Goal: Task Accomplishment & Management: Use online tool/utility

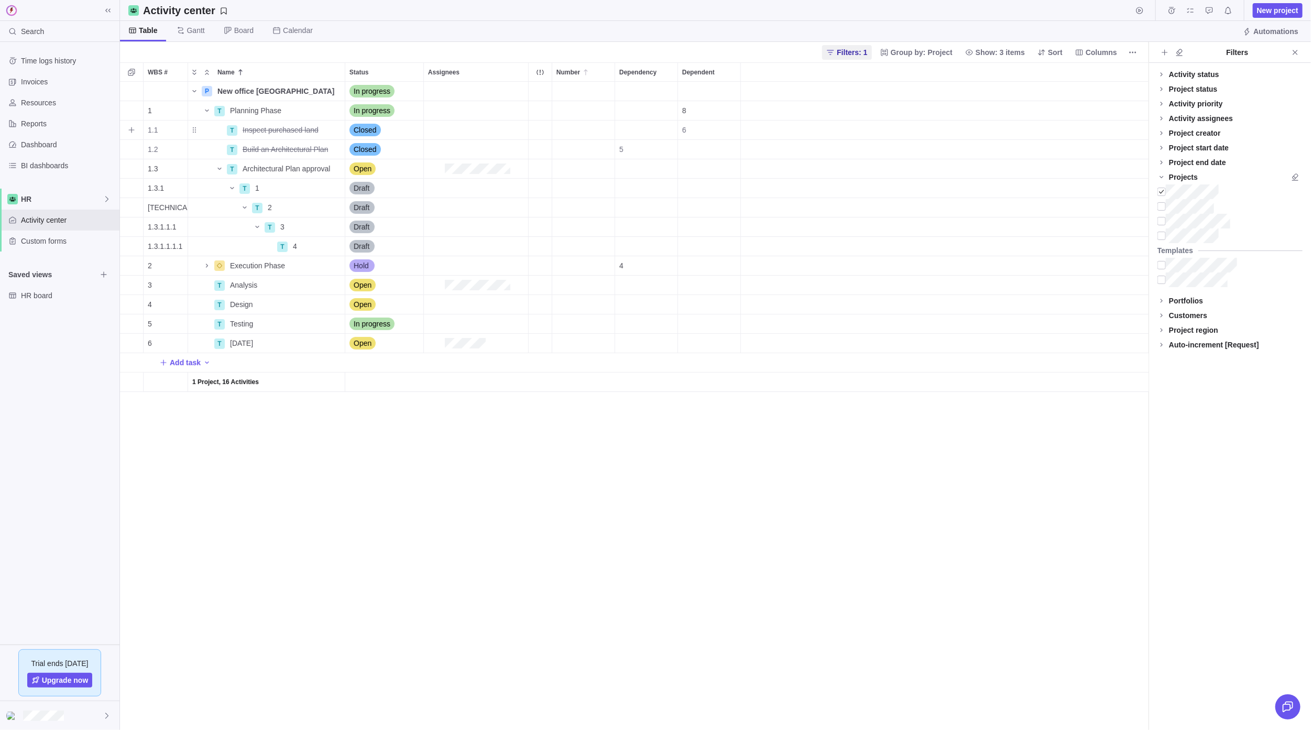
scroll to position [648, 1028]
click at [173, 363] on span "Add task" at bounding box center [185, 362] width 31 height 10
click at [292, 449] on div "WBS # Name Status Assignees Number Dependency Dependent P New office [GEOGRAPHI…" at bounding box center [634, 395] width 1028 height 667
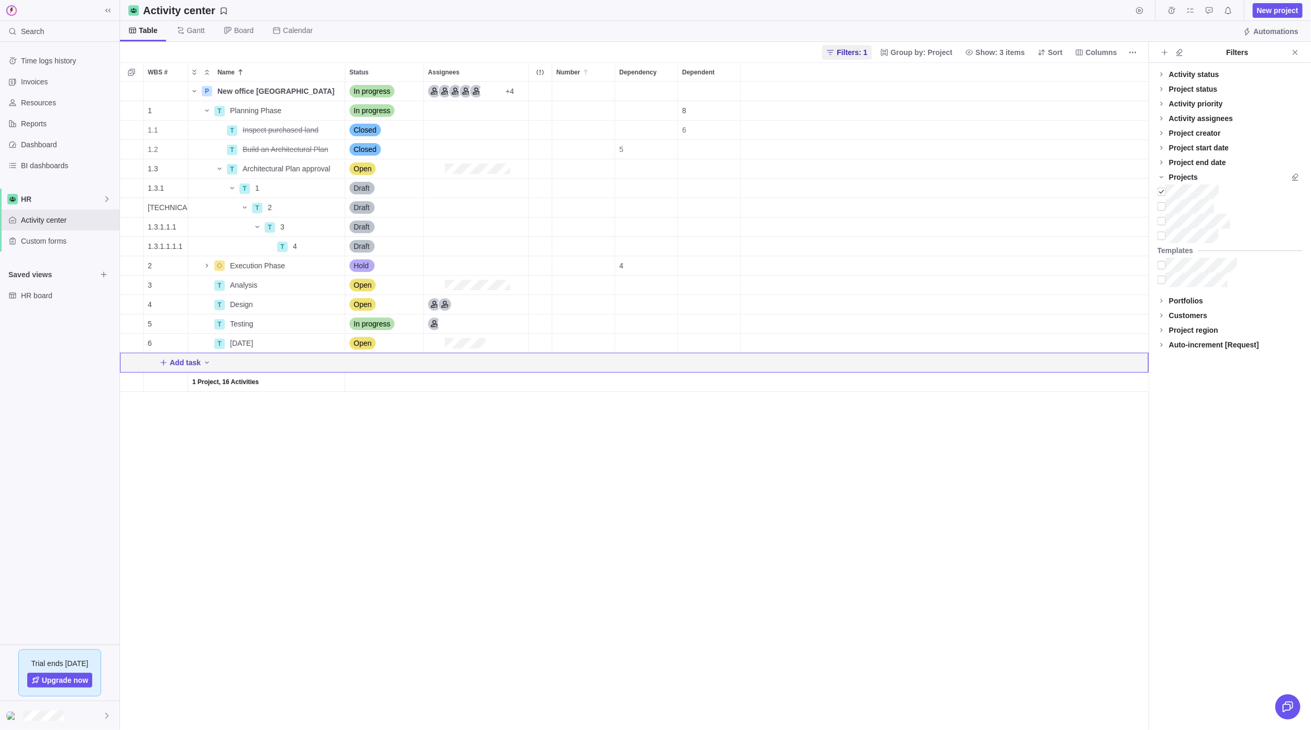
click at [177, 357] on span "Add task" at bounding box center [185, 362] width 31 height 10
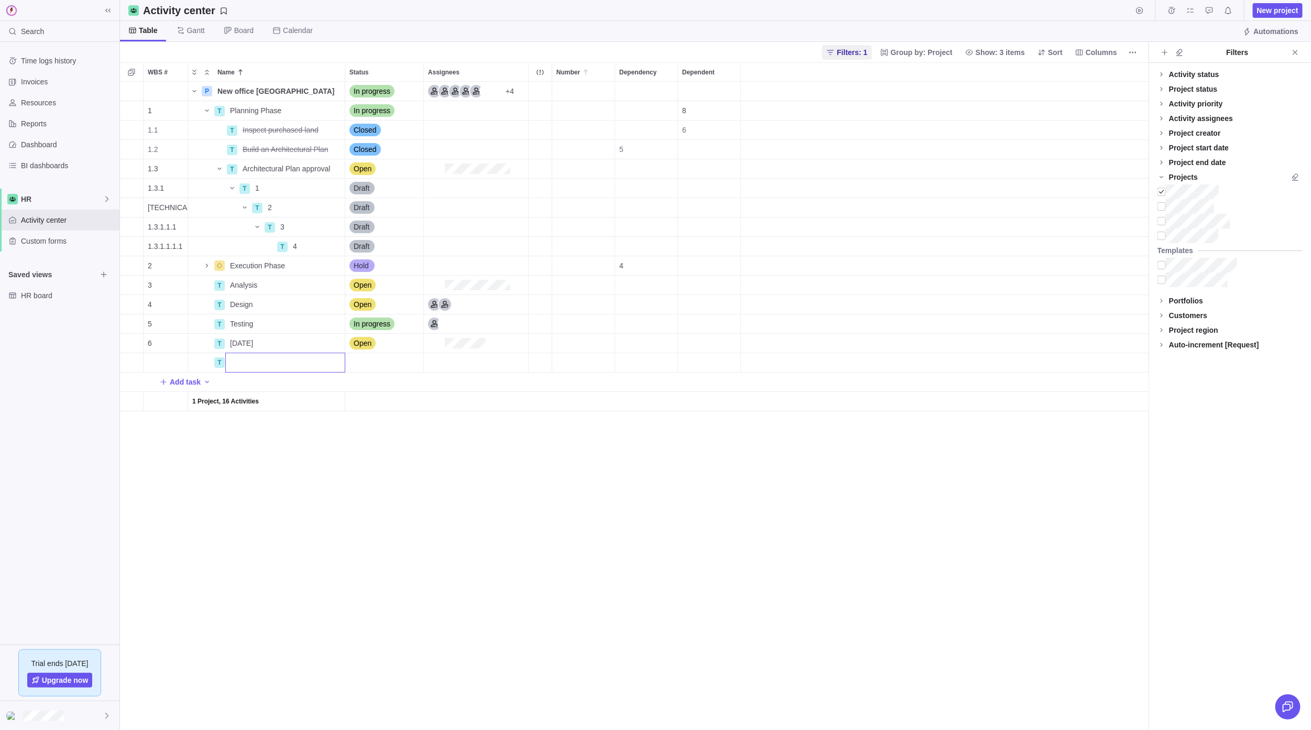
click at [195, 489] on div "WBS # Name Status Assignees Number Dependency Dependent P New office [GEOGRAPHI…" at bounding box center [634, 395] width 1028 height 667
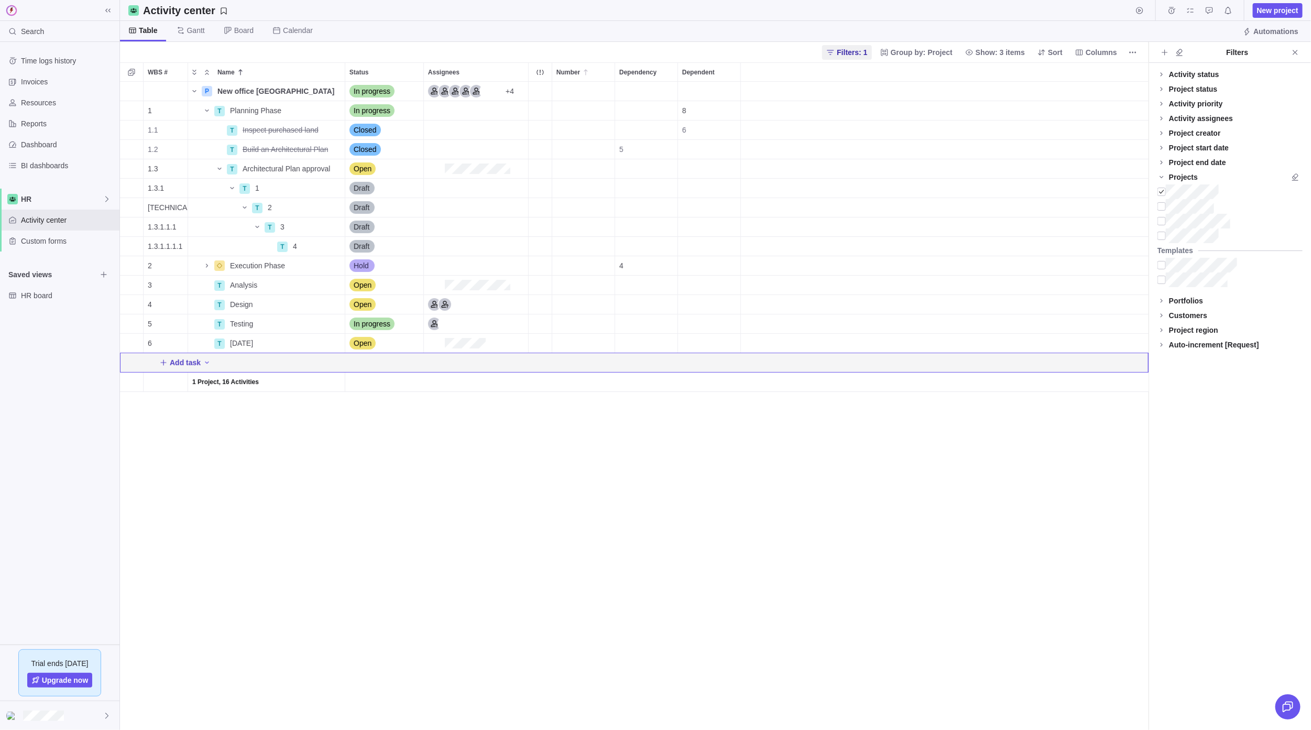
click at [180, 364] on span "Add task" at bounding box center [185, 362] width 31 height 10
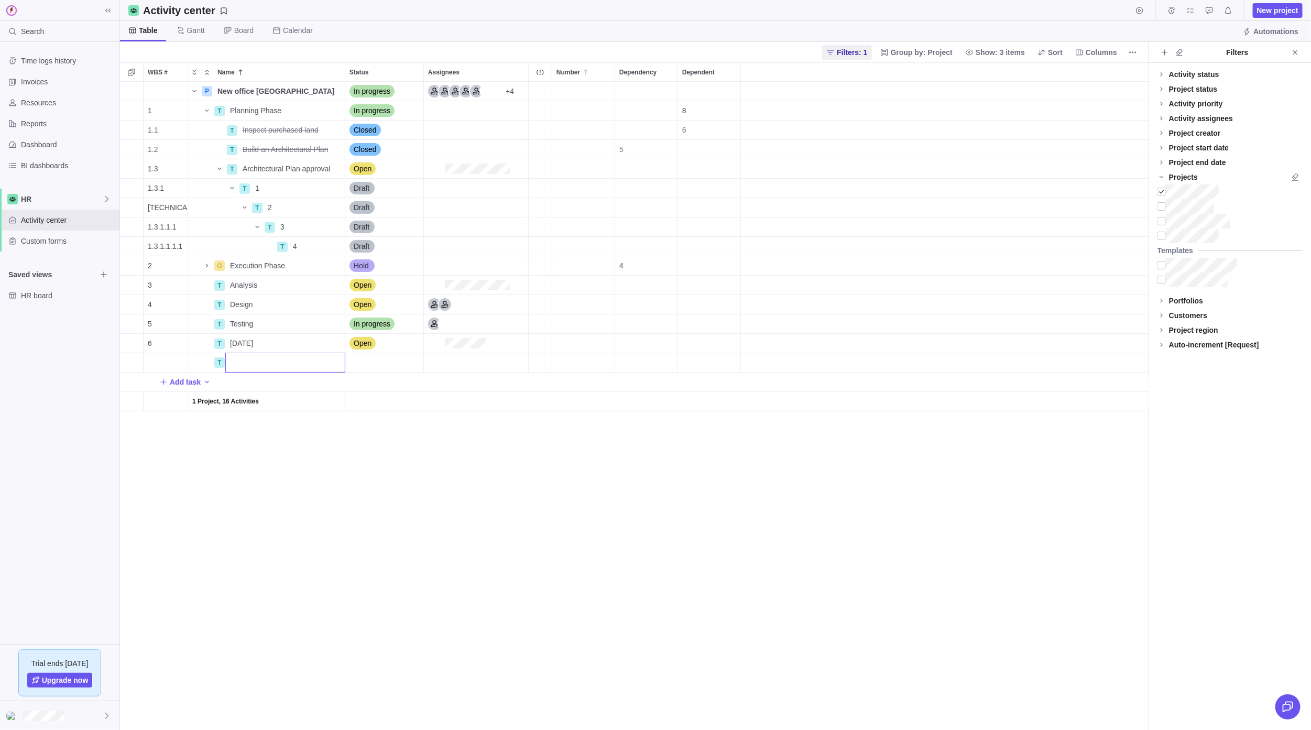
click at [250, 353] on input "Name" at bounding box center [285, 363] width 120 height 20
click at [243, 362] on input "Name" at bounding box center [285, 363] width 120 height 20
click at [243, 365] on input "Name" at bounding box center [285, 363] width 120 height 20
click at [243, 366] on input "Name" at bounding box center [285, 363] width 120 height 20
click at [287, 487] on div "WBS # Name Status Assignees Number Dependency Dependent P New office [GEOGRAPHI…" at bounding box center [634, 395] width 1028 height 667
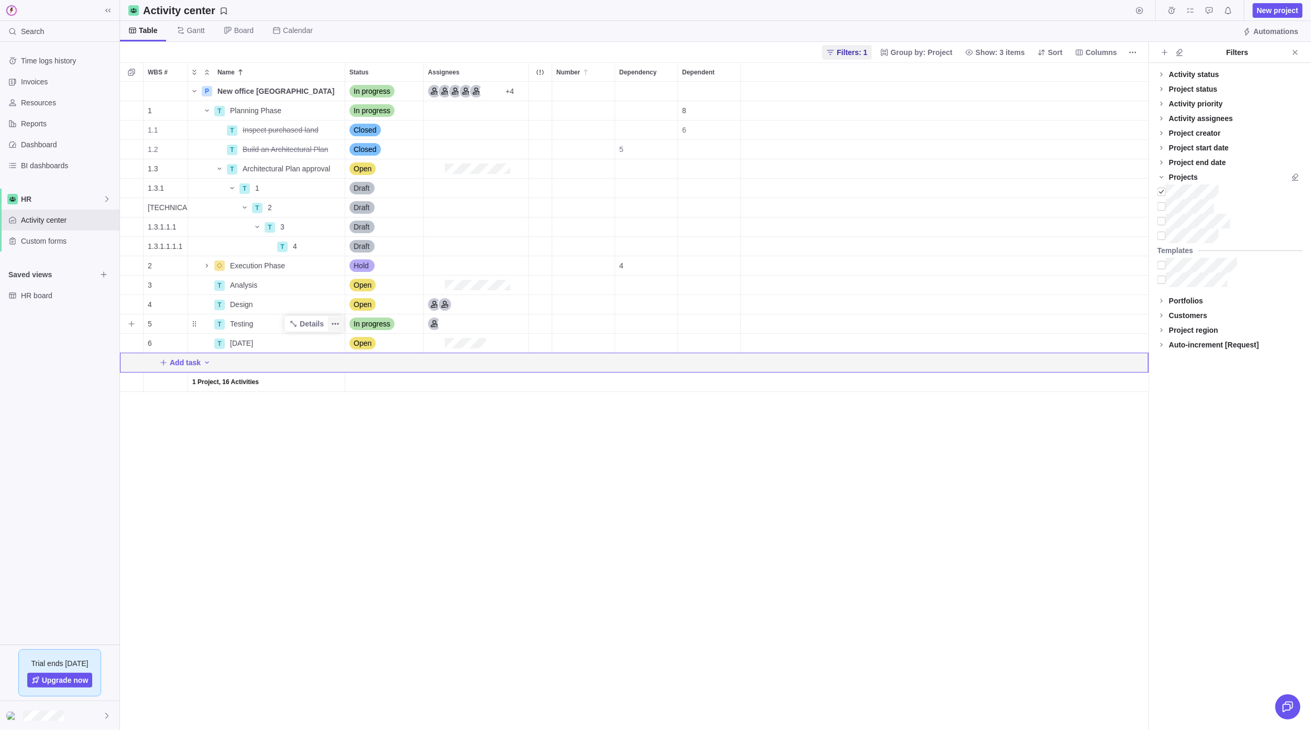
click at [336, 325] on icon "More actions" at bounding box center [335, 324] width 8 height 8
click at [271, 486] on div "WBS # Name Status Assignees Number Dependency Dependent P New office [GEOGRAPHI…" at bounding box center [634, 395] width 1028 height 667
click at [1260, 10] on span "New project" at bounding box center [1277, 10] width 41 height 10
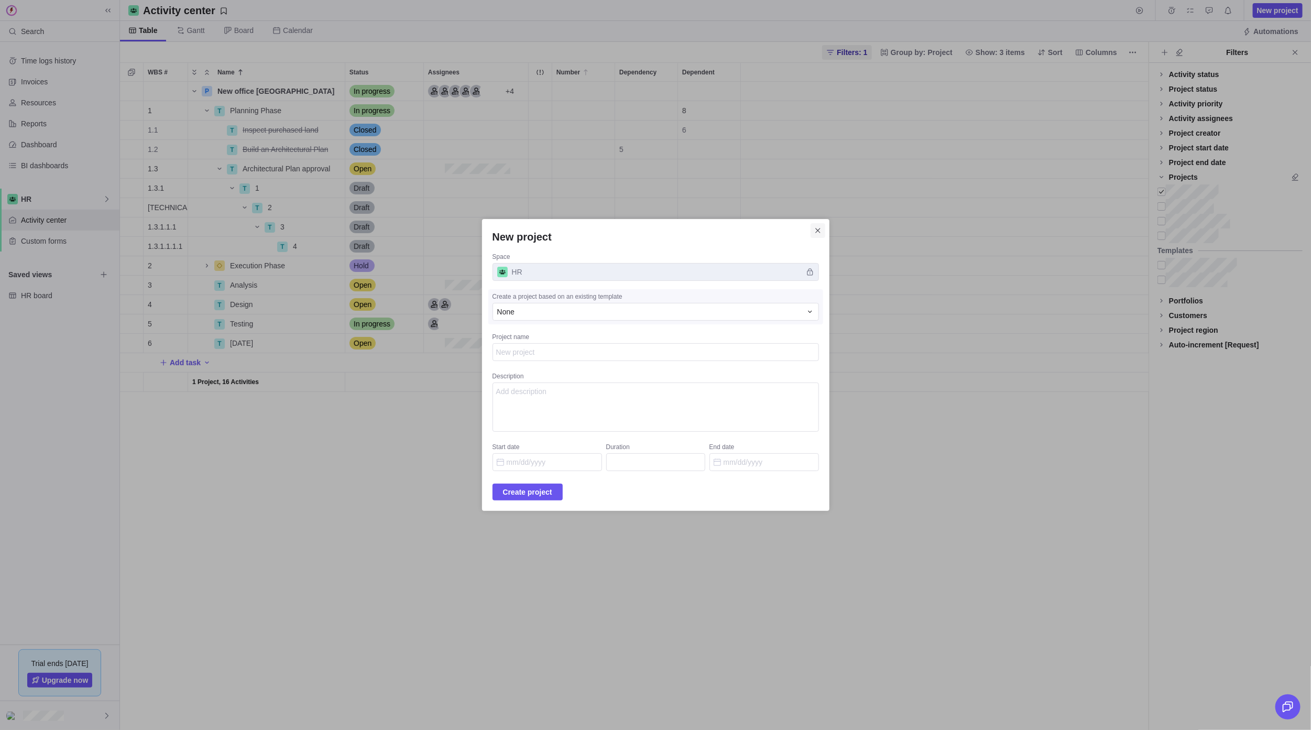
type textarea "x"
click at [814, 229] on icon "Close" at bounding box center [818, 230] width 8 height 8
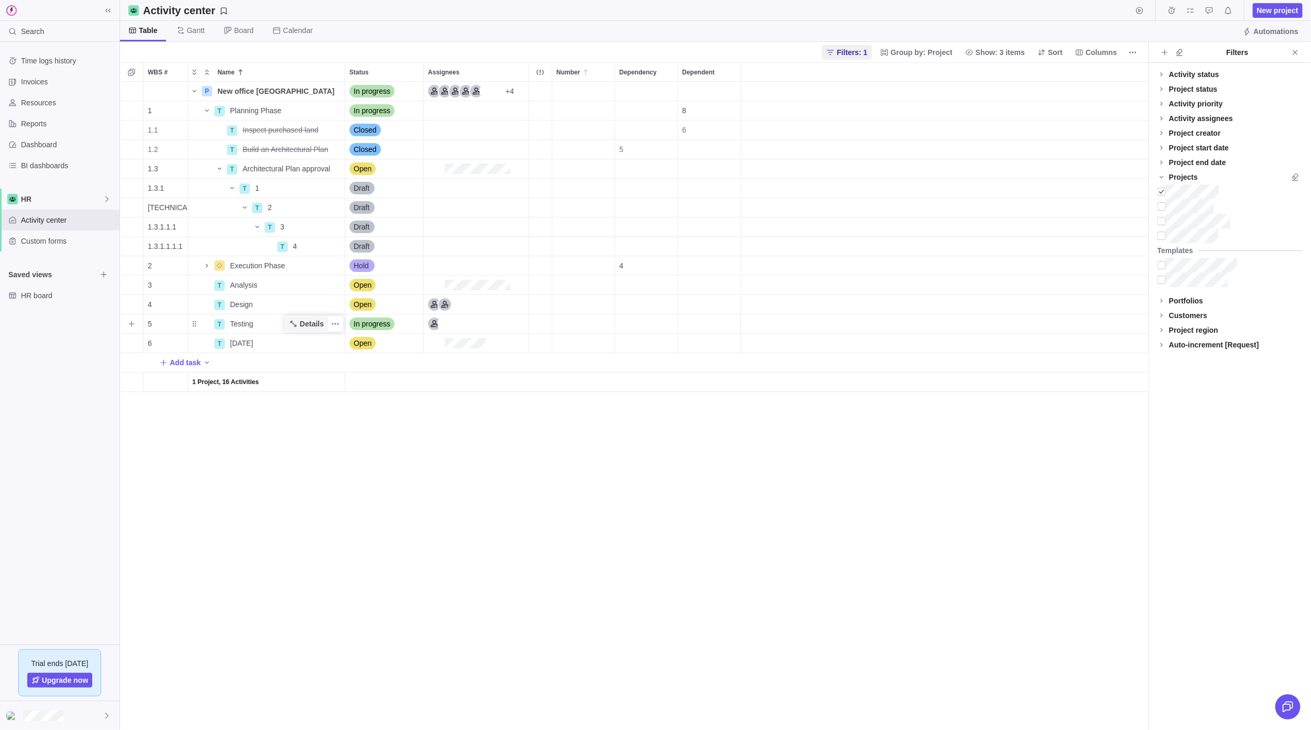
click at [312, 330] on span "Details" at bounding box center [306, 323] width 43 height 15
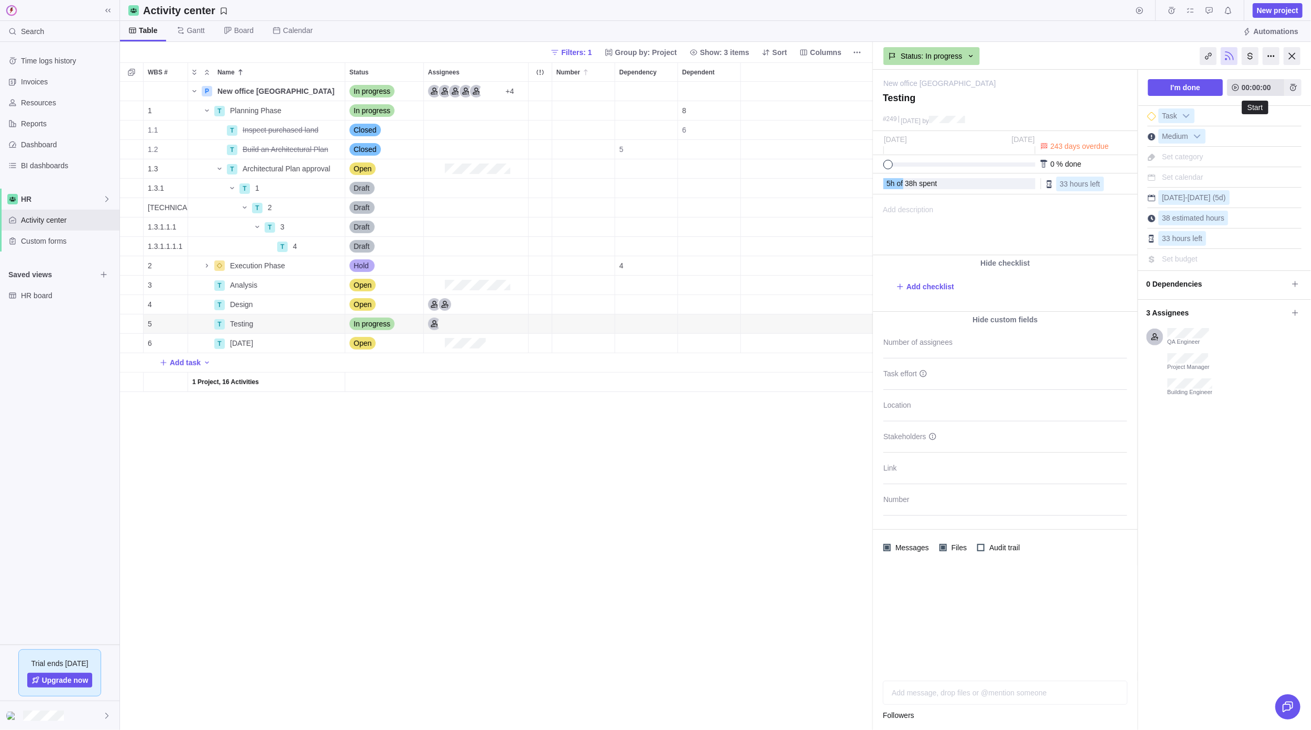
click at [1246, 90] on span "00:00:00" at bounding box center [1256, 87] width 29 height 13
